Goal: Information Seeking & Learning: Learn about a topic

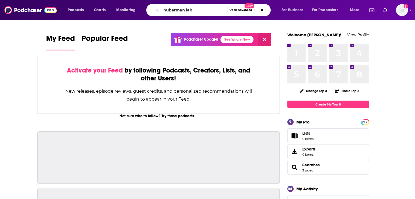
type input "huberman lab"
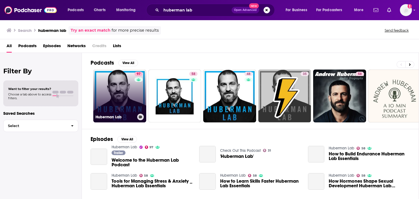
click at [120, 92] on link "97 Huberman Lab" at bounding box center [119, 96] width 53 height 53
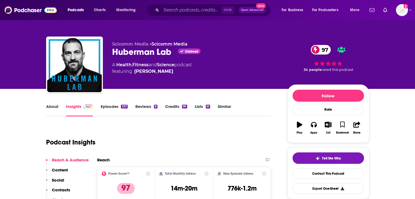
click at [50, 105] on link "About" at bounding box center [52, 110] width 12 height 13
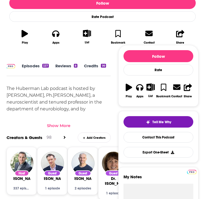
scroll to position [179, 14]
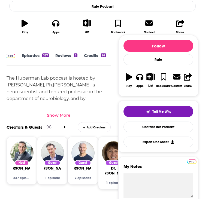
click at [52, 113] on div "Show More" at bounding box center [58, 115] width 23 height 5
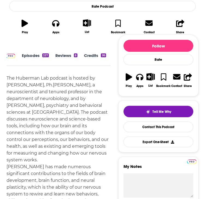
click at [12, 115] on div "The Huberman Lab podcast is hosted by [PERSON_NAME], Ph.[PERSON_NAME], a neuros…" at bounding box center [59, 194] width 104 height 239
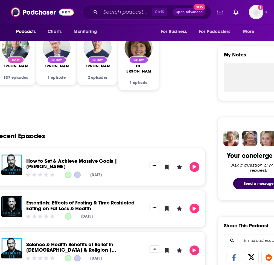
scroll to position [179, 0]
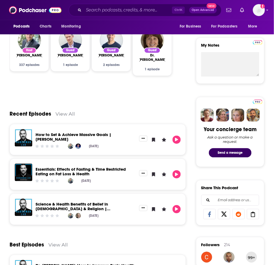
drag, startPoint x: 148, startPoint y: 8, endPoint x: 137, endPoint y: 84, distance: 76.7
click at [137, 84] on div "Host [PERSON_NAME] 337 episodes Guest [PERSON_NAME] 1 episode Guest [PERSON_NAM…" at bounding box center [98, 59] width 176 height 70
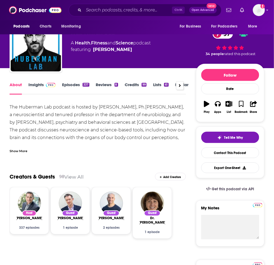
scroll to position [0, 0]
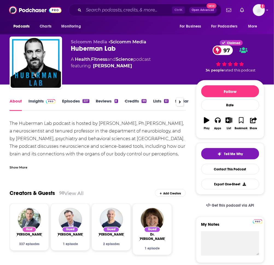
click at [13, 165] on div "Show More" at bounding box center [19, 167] width 18 height 5
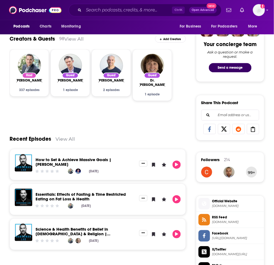
scroll to position [266, 0]
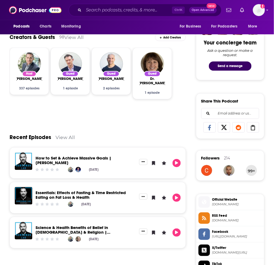
click at [67, 37] on link "View All" at bounding box center [73, 37] width 19 height 6
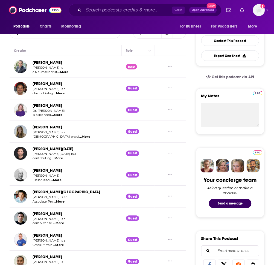
scroll to position [130, 0]
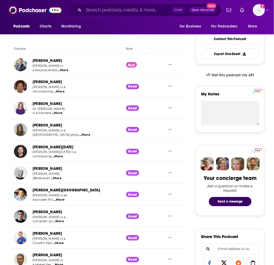
click at [60, 91] on span "...More" at bounding box center [58, 92] width 11 height 4
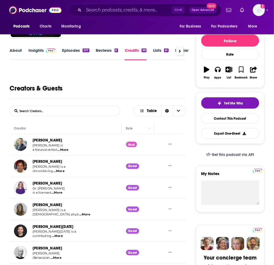
scroll to position [0, 0]
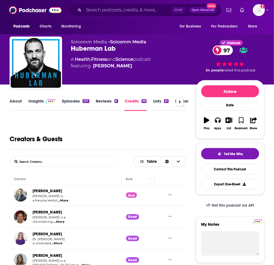
click at [152, 160] on span "Table" at bounding box center [152, 162] width 10 height 4
click at [154, 171] on span "Gallery" at bounding box center [162, 171] width 37 height 3
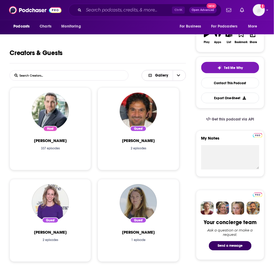
scroll to position [51, 0]
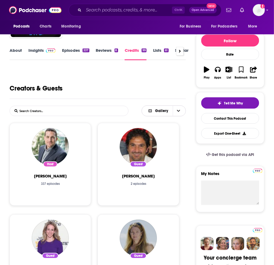
click at [180, 110] on span "Choose View" at bounding box center [178, 111] width 11 height 10
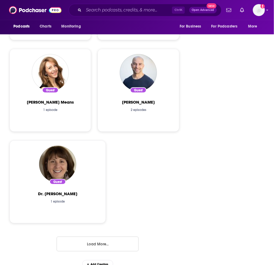
scroll to position [1136, 0]
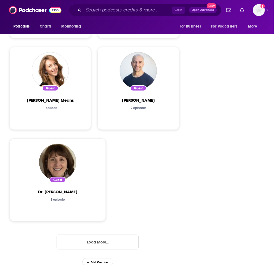
click at [143, 106] on div "2 episodes" at bounding box center [138, 108] width 24 height 4
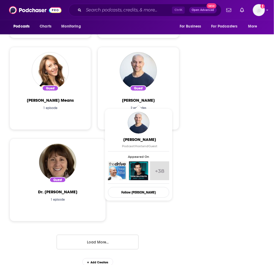
click at [139, 99] on span "[PERSON_NAME]" at bounding box center [138, 100] width 33 height 5
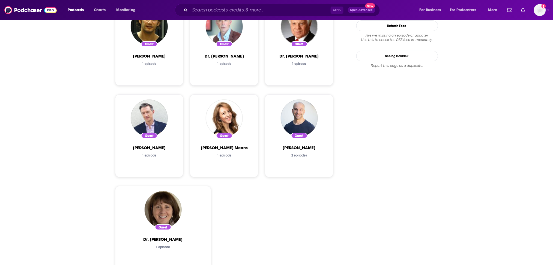
scroll to position [777, 0]
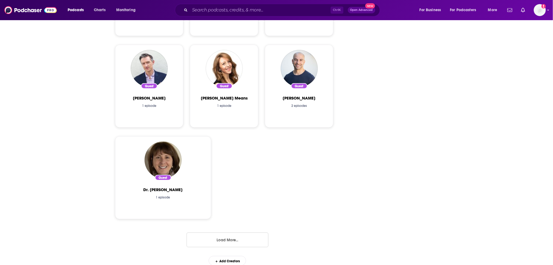
click at [300, 106] on div "2 episodes" at bounding box center [299, 106] width 24 height 4
click at [228, 199] on button "Load More..." at bounding box center [228, 240] width 82 height 15
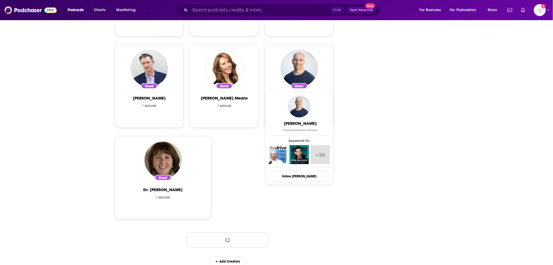
click at [323, 152] on span "+38" at bounding box center [320, 154] width 19 height 19
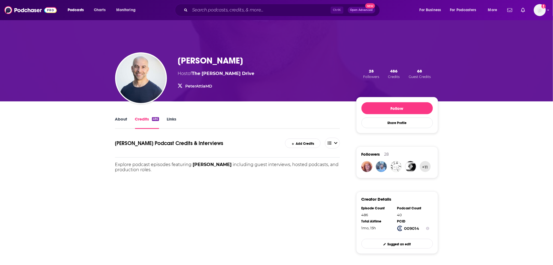
scroll to position [29, 0]
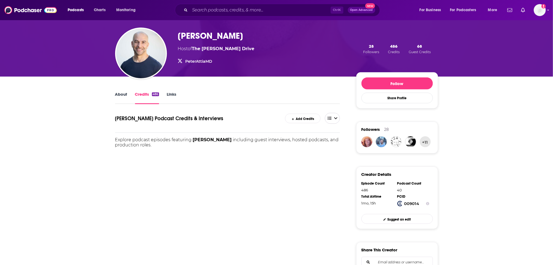
click at [333, 118] on span "open menu" at bounding box center [329, 118] width 9 height 9
click at [331, 145] on icon at bounding box center [332, 144] width 5 height 4
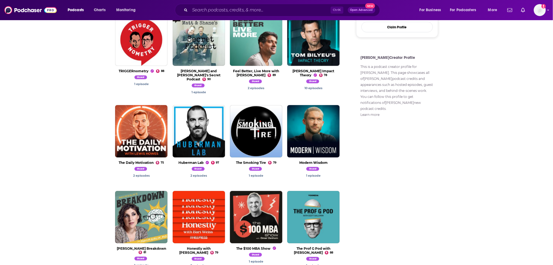
scroll to position [339, 0]
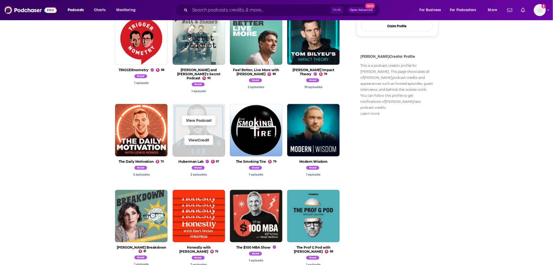
click at [206, 131] on span "View Credit" at bounding box center [199, 141] width 52 height 20
click at [198, 116] on link "View Podcast" at bounding box center [199, 121] width 34 height 10
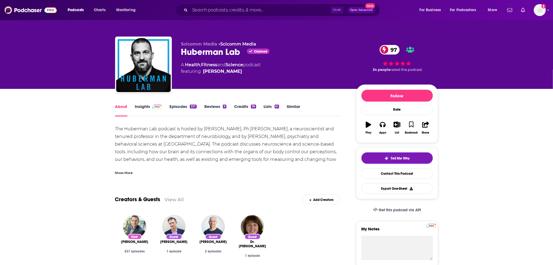
click at [242, 104] on link "Credits 99" at bounding box center [245, 110] width 22 height 13
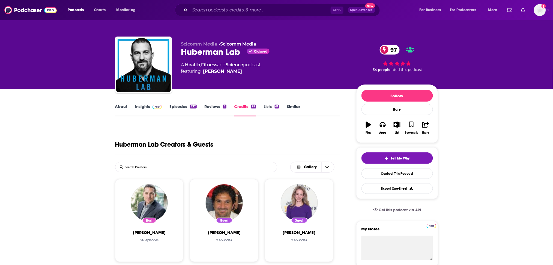
click at [174, 106] on link "Episodes 337" at bounding box center [183, 110] width 27 height 13
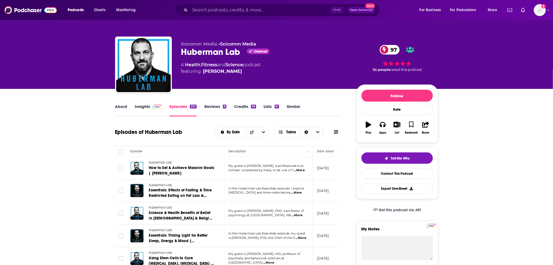
click at [301, 169] on span "...More" at bounding box center [299, 170] width 11 height 4
click at [301, 193] on span "...More" at bounding box center [296, 193] width 11 height 4
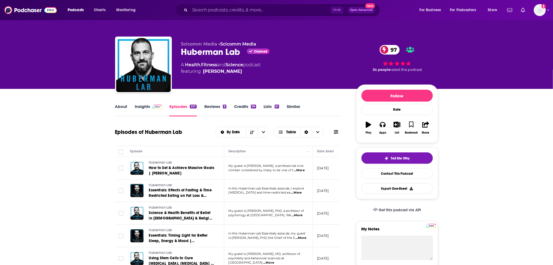
click at [302, 199] on span "...More" at bounding box center [297, 215] width 11 height 4
click at [299, 199] on span "...More" at bounding box center [301, 238] width 11 height 4
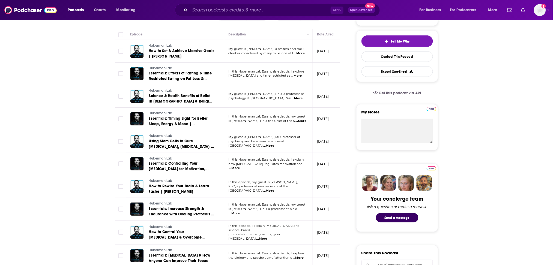
scroll to position [123, 0]
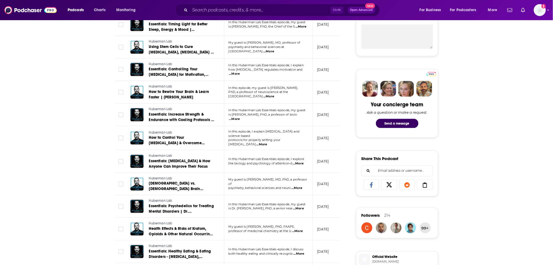
scroll to position [215, 0]
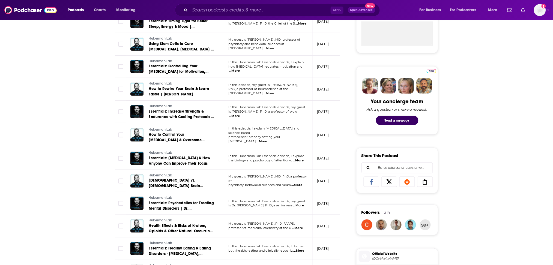
click at [300, 183] on span "...More" at bounding box center [297, 185] width 11 height 4
click at [415, 125] on div "About Insights Episodes 337 Reviews 8 Credits 99 Lists 61 Similar Episodes of H…" at bounding box center [276, 239] width 553 height 731
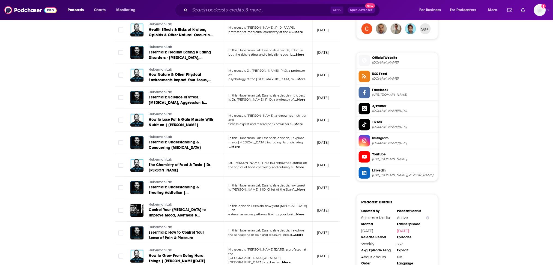
scroll to position [413, 0]
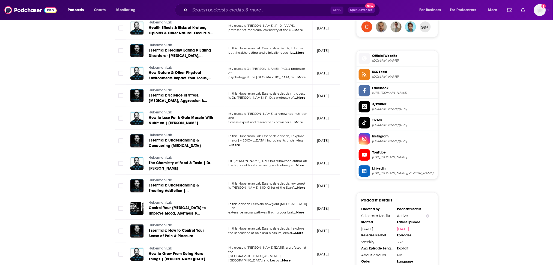
click at [299, 120] on span "...More" at bounding box center [297, 122] width 11 height 4
click at [415, 130] on div "About Insights Episodes 337 Reviews 8 Credits 99 Lists 61 Similar Episodes of H…" at bounding box center [276, 41] width 553 height 731
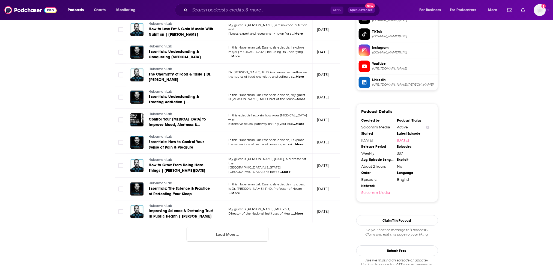
scroll to position [503, 0]
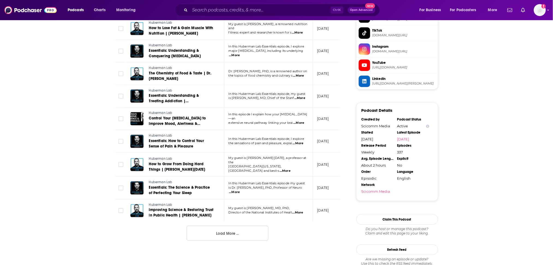
click at [298, 141] on span "...More" at bounding box center [298, 143] width 11 height 4
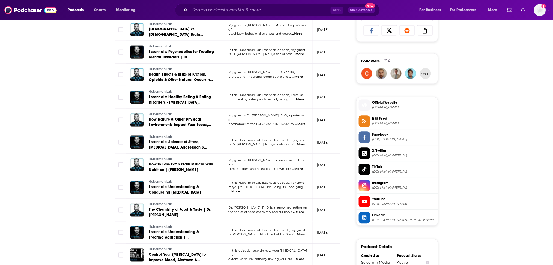
scroll to position [0, 0]
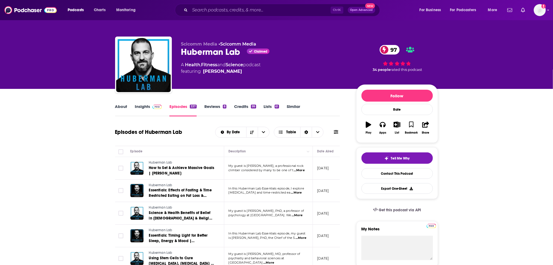
click at [140, 105] on link "Insights" at bounding box center [148, 110] width 27 height 13
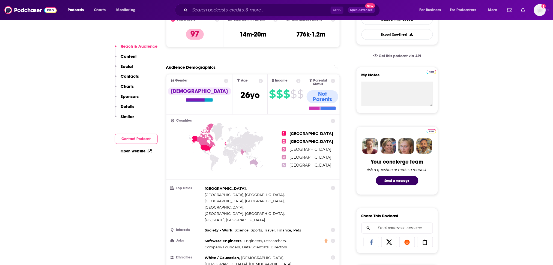
scroll to position [161, 0]
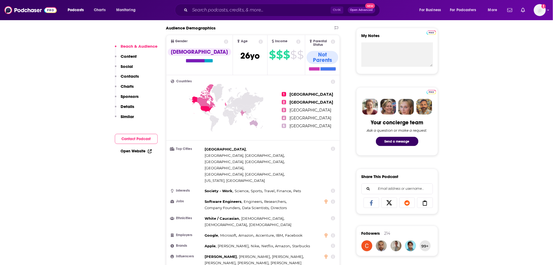
scroll to position [197, 0]
